Goal: Find specific page/section: Find specific page/section

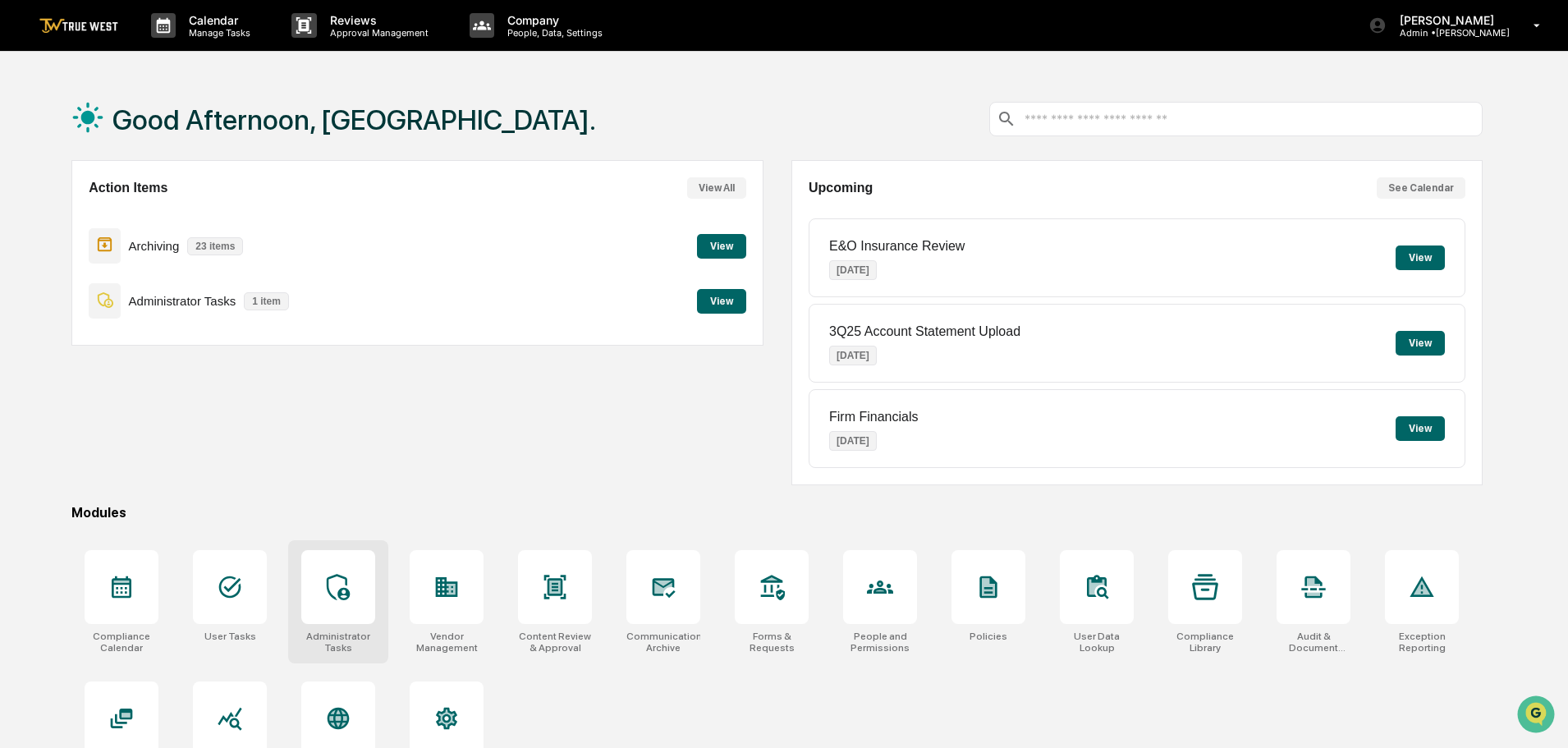
click at [352, 607] on div at bounding box center [337, 587] width 74 height 74
click at [216, 584] on icon at bounding box center [229, 588] width 26 height 26
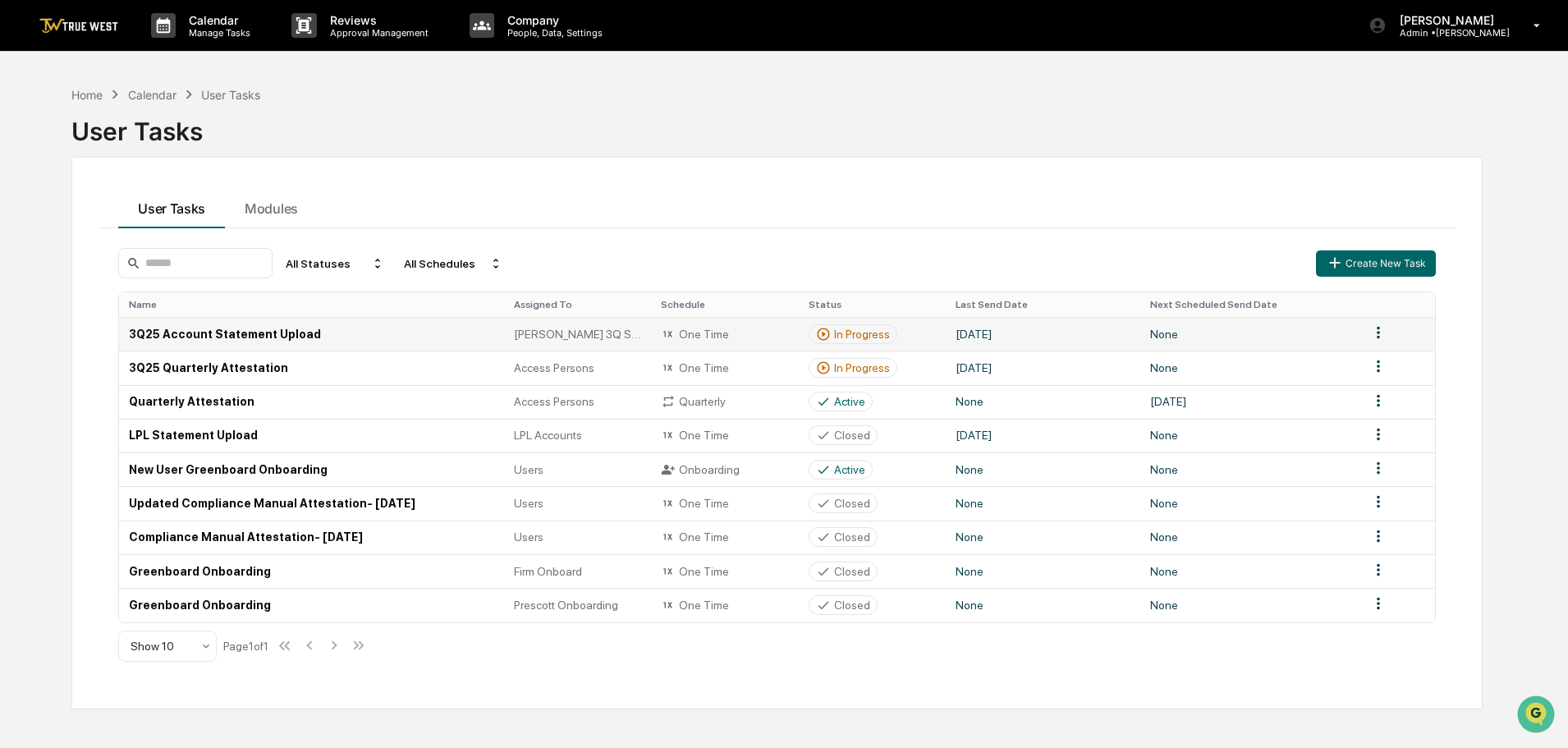
click at [251, 334] on td "3Q25 Account Statement Upload" at bounding box center [311, 334] width 385 height 34
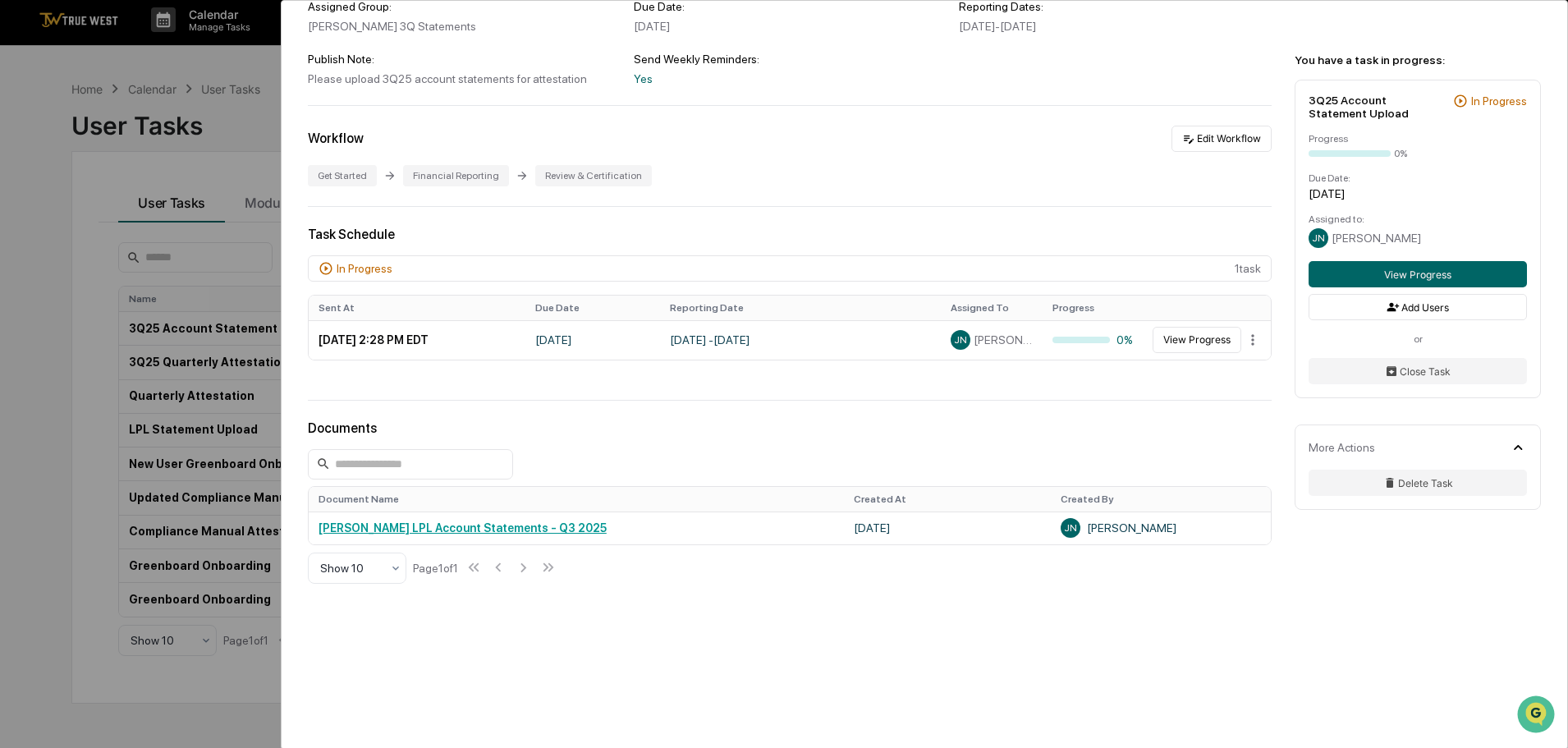
scroll to position [7, 0]
